Goal: Task Accomplishment & Management: Use online tool/utility

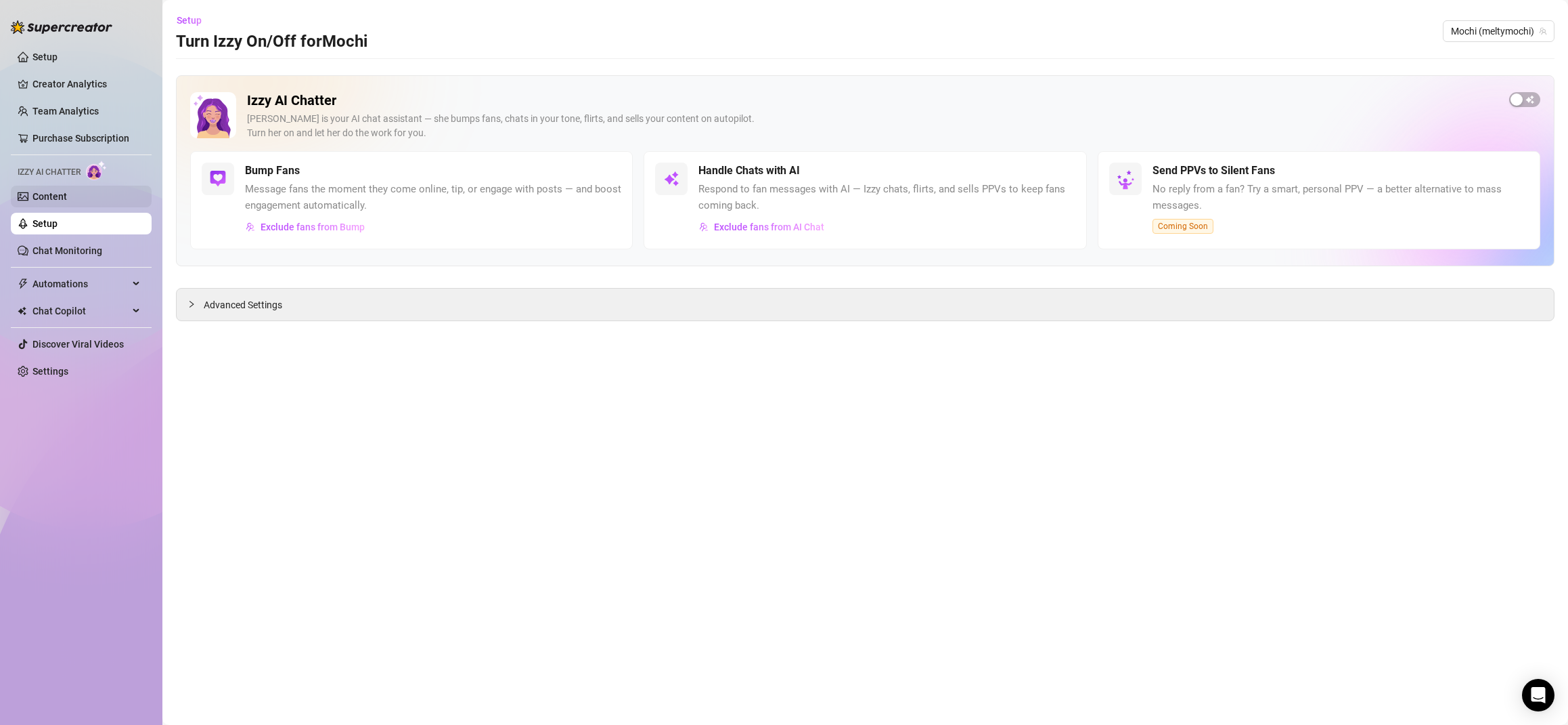
click at [59, 196] on link "Content" at bounding box center [49, 196] width 34 height 11
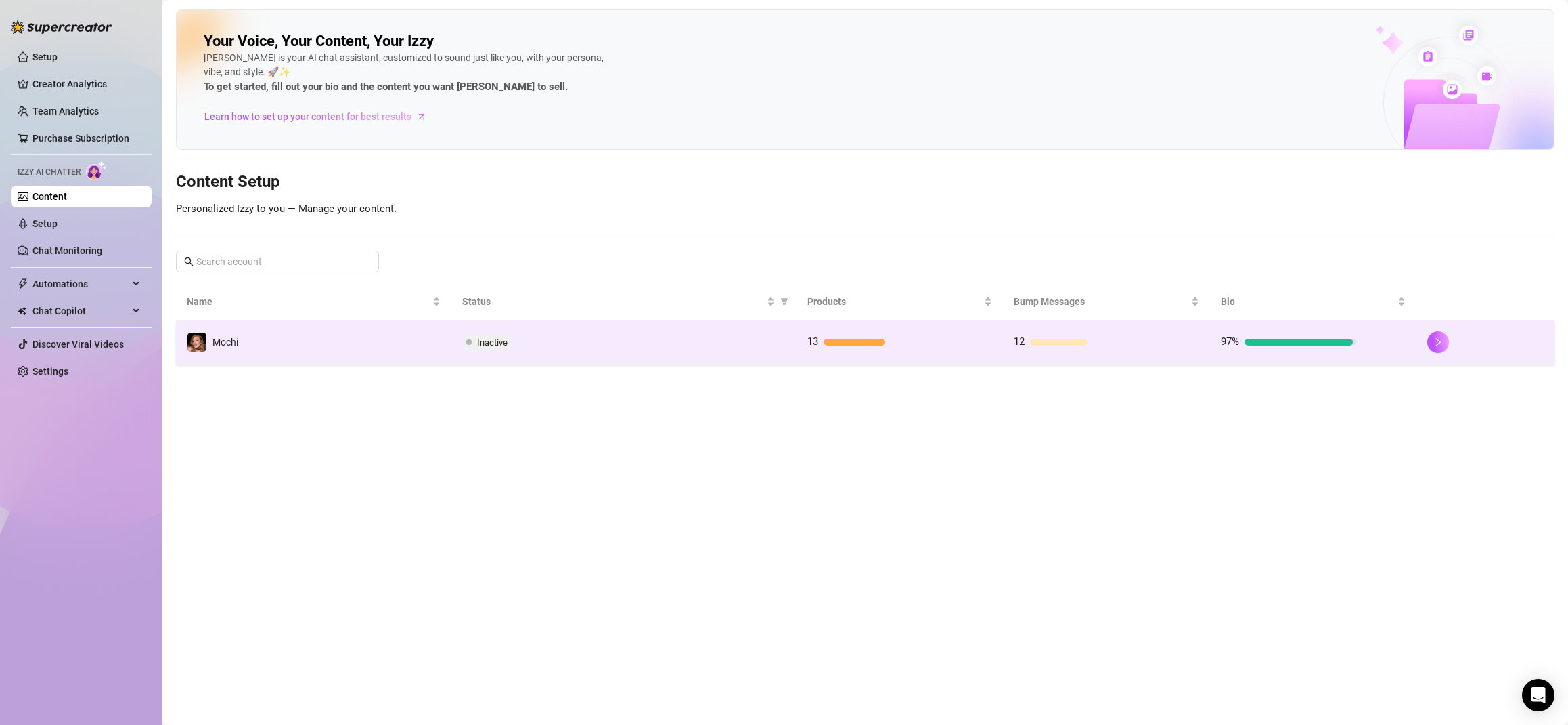
click at [921, 344] on div at bounding box center [884, 341] width 119 height 6
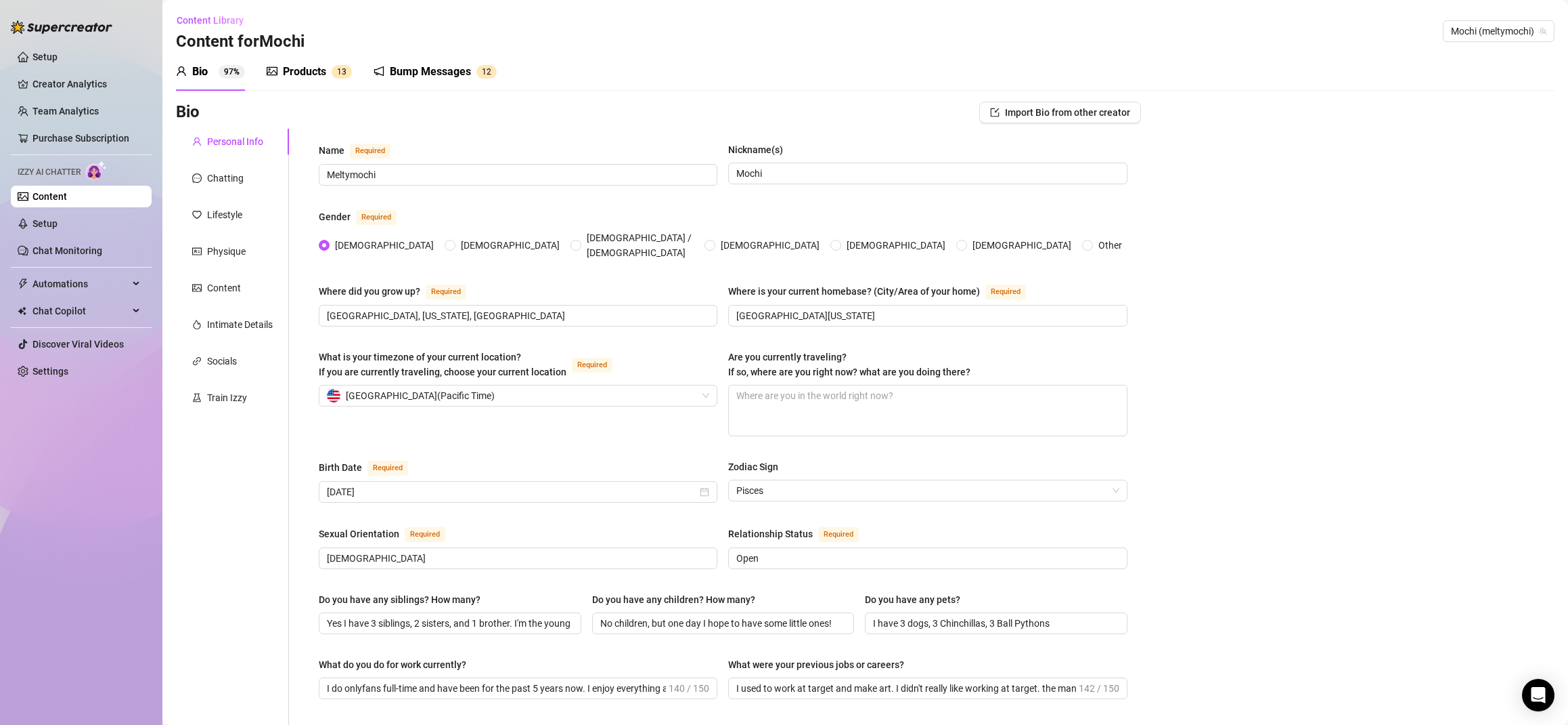
click at [307, 70] on div "Products" at bounding box center [305, 72] width 43 height 16
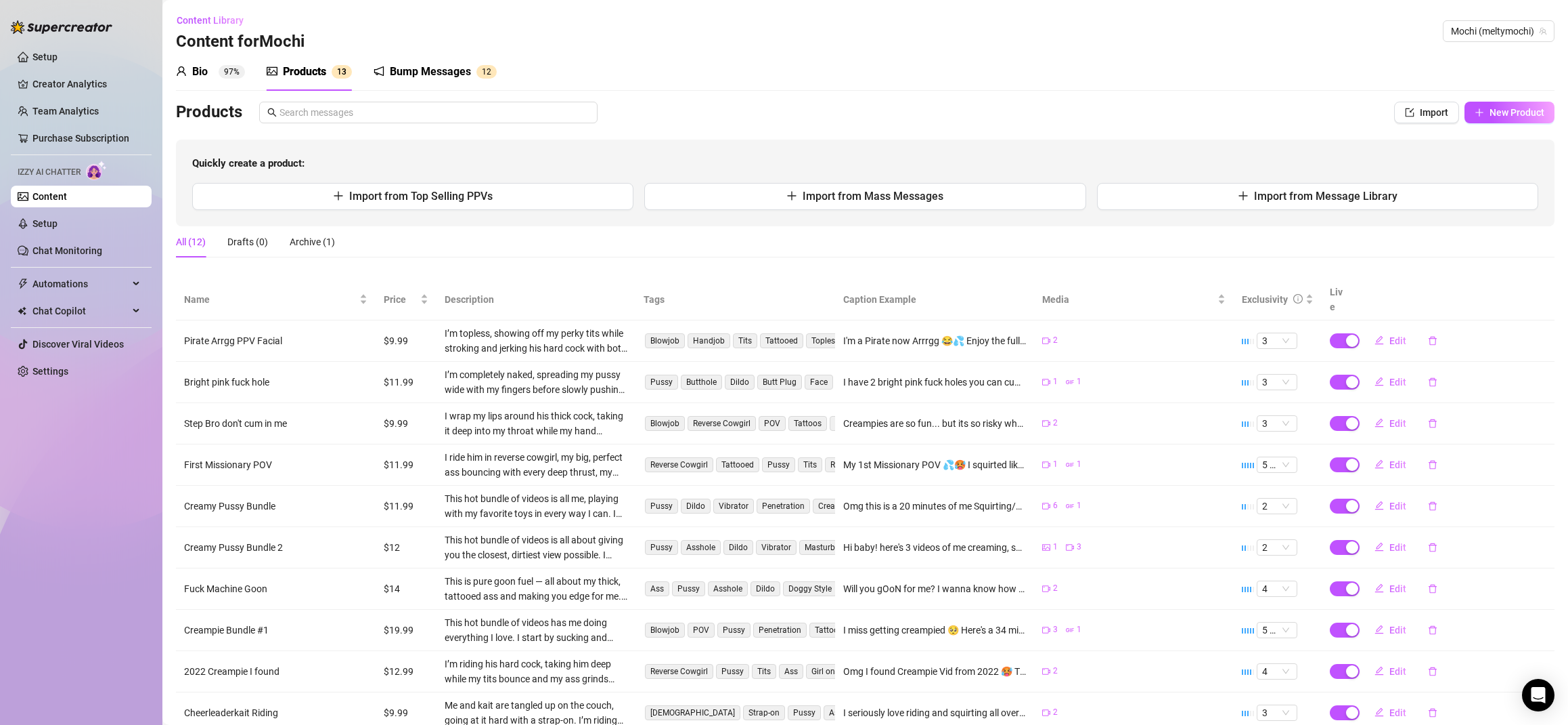
click at [444, 64] on div "Bump Messages" at bounding box center [430, 72] width 81 height 16
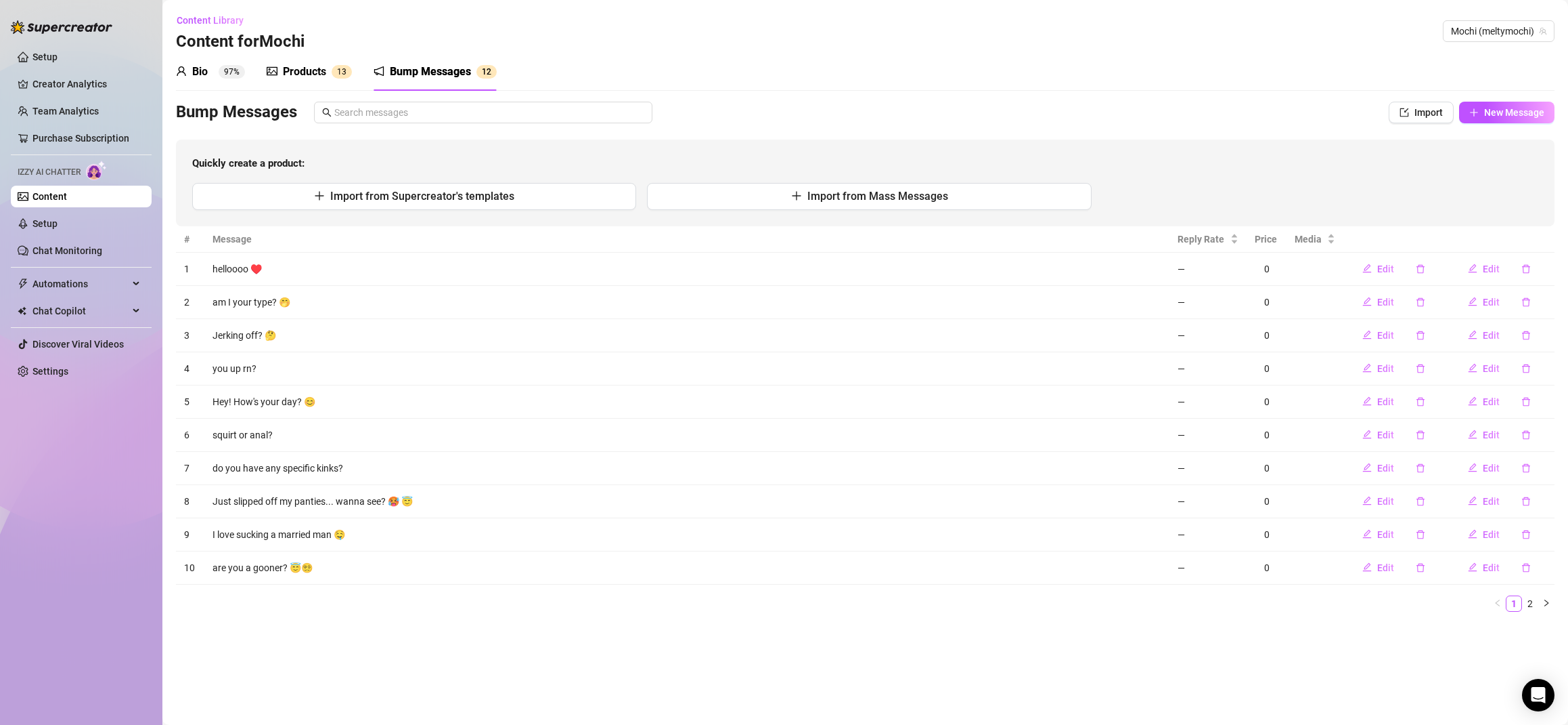
drag, startPoint x: 205, startPoint y: 70, endPoint x: 212, endPoint y: 77, distance: 9.9
click at [205, 70] on div "Bio" at bounding box center [200, 72] width 16 height 16
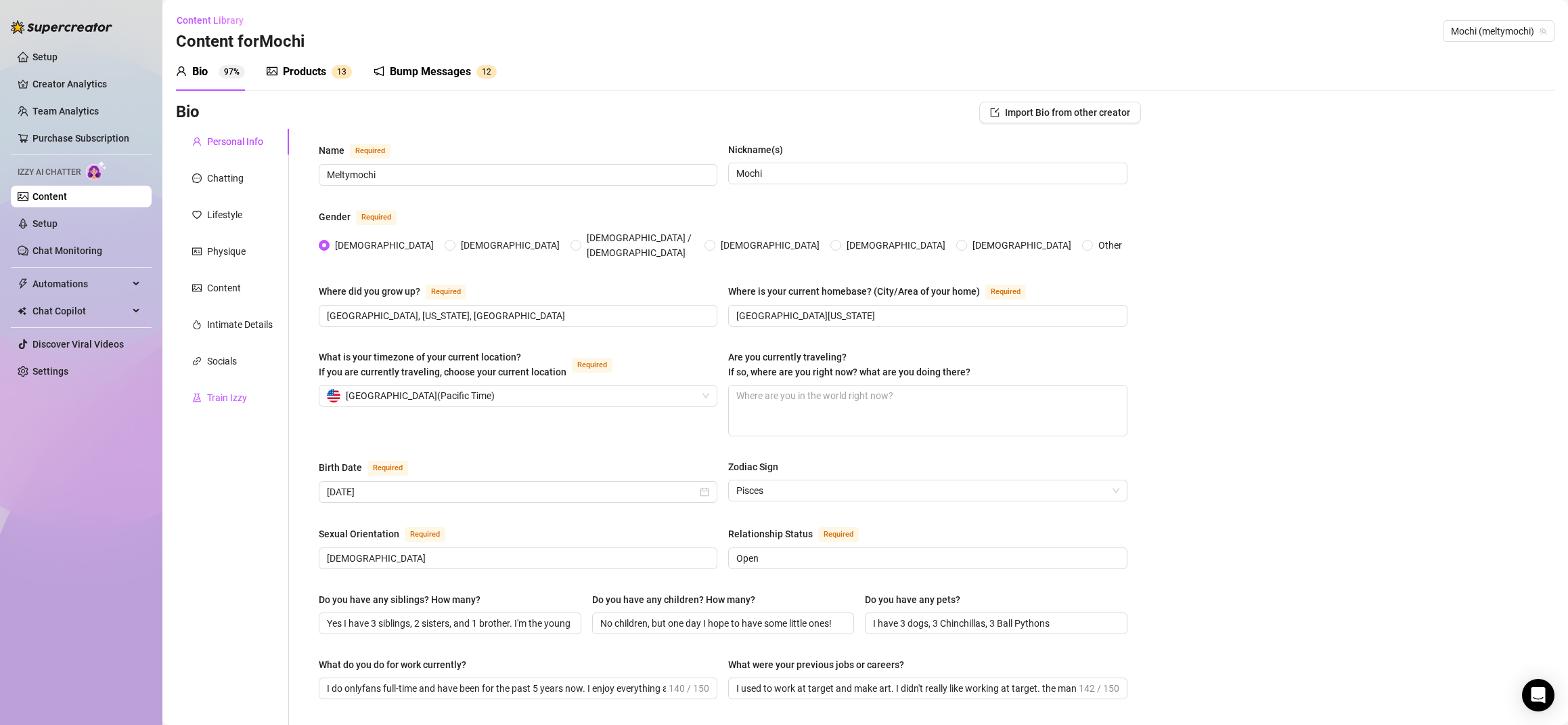
click at [232, 396] on div "Train Izzy" at bounding box center [227, 397] width 40 height 15
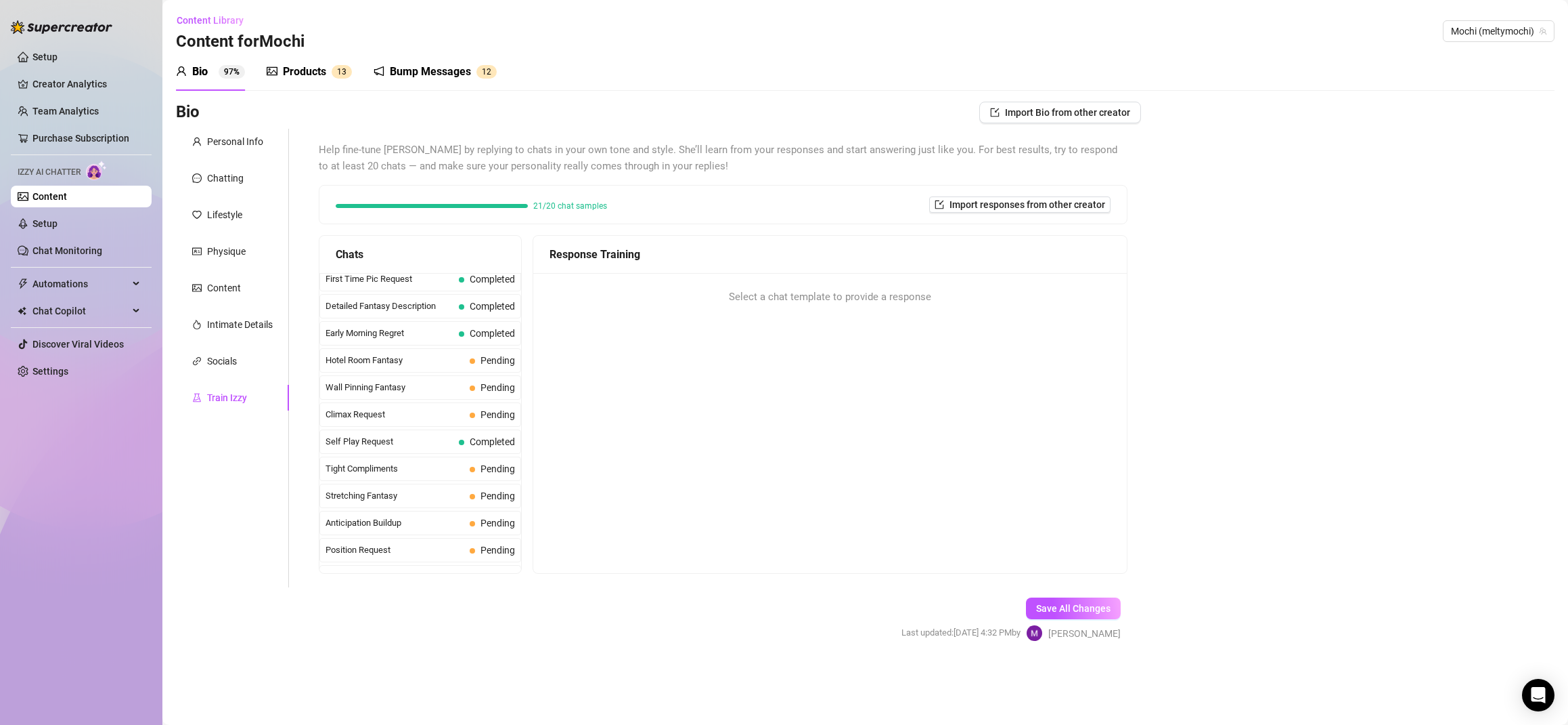
scroll to position [493, 0]
